Goal: Navigation & Orientation: Go to known website

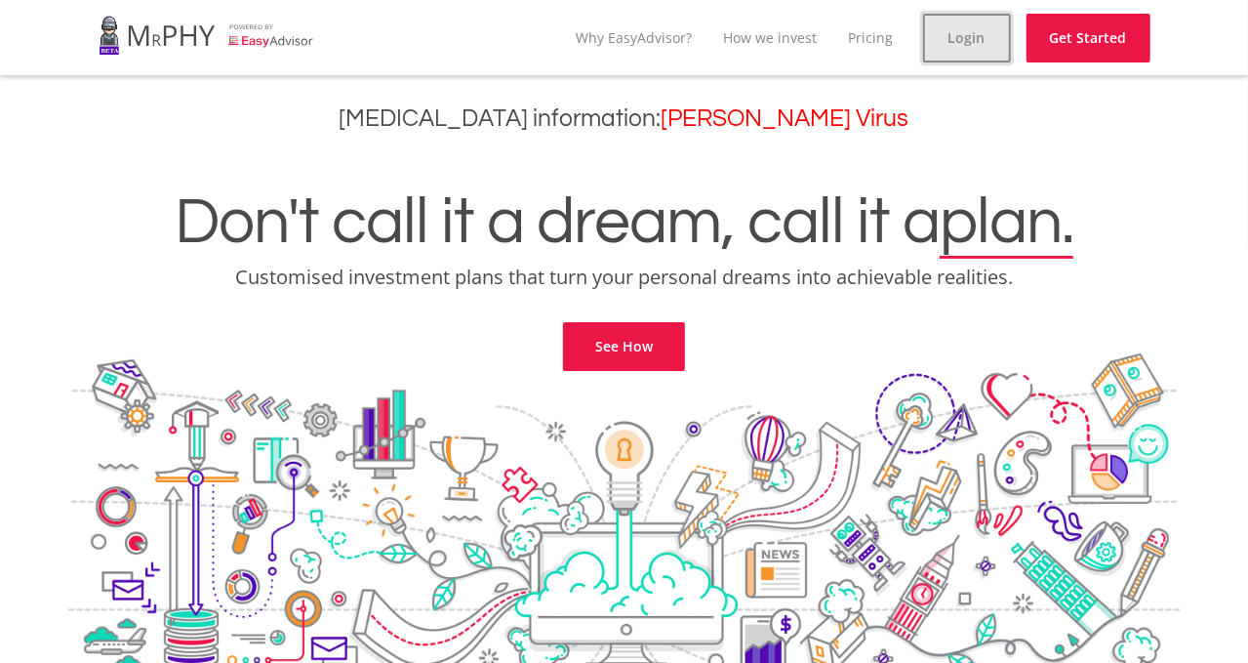
click at [956, 42] on link "Login" at bounding box center [967, 38] width 88 height 49
